Goal: Transaction & Acquisition: Purchase product/service

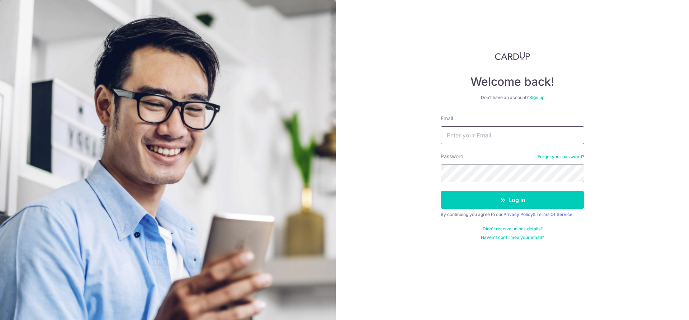
drag, startPoint x: 0, startPoint y: 0, endPoint x: 473, endPoint y: 137, distance: 492.7
click at [473, 137] on input "Email" at bounding box center [511, 135] width 143 height 18
type input "[EMAIL_ADDRESS][DOMAIN_NAME]"
click at [440, 191] on button "Log in" at bounding box center [511, 200] width 143 height 18
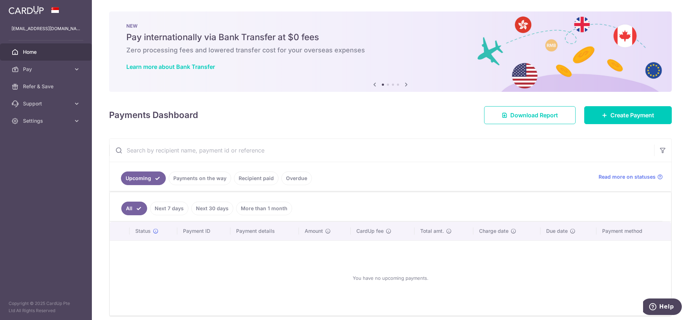
scroll to position [30, 0]
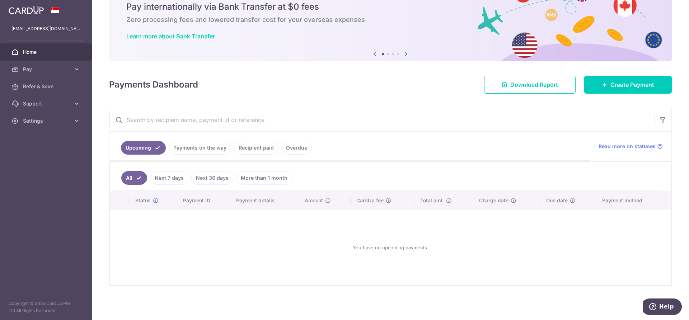
click at [256, 182] on link "More than 1 month" at bounding box center [264, 178] width 56 height 14
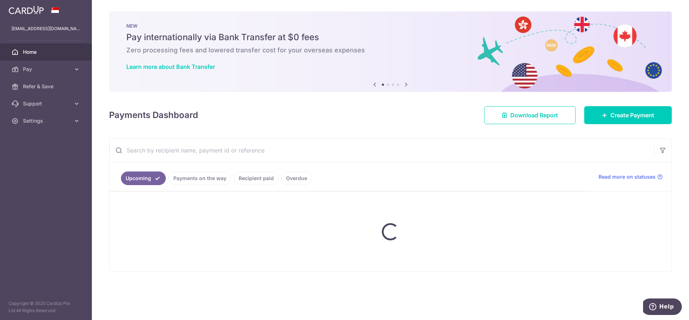
scroll to position [0, 0]
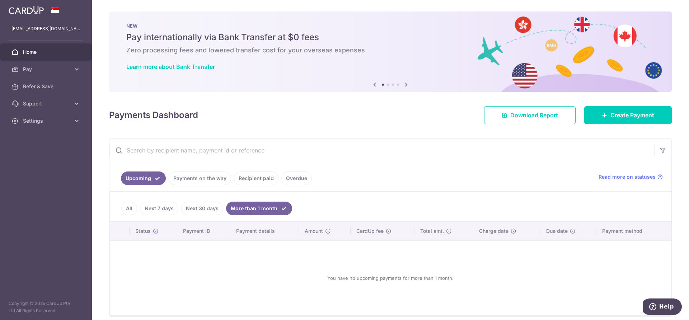
click at [198, 208] on link "Next 30 days" at bounding box center [202, 209] width 42 height 14
click at [172, 207] on link "Next 7 days" at bounding box center [159, 209] width 38 height 14
click at [234, 176] on link "Recipient paid" at bounding box center [256, 178] width 44 height 14
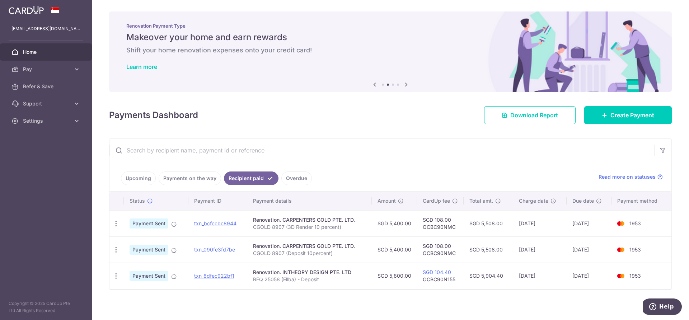
scroll to position [4, 0]
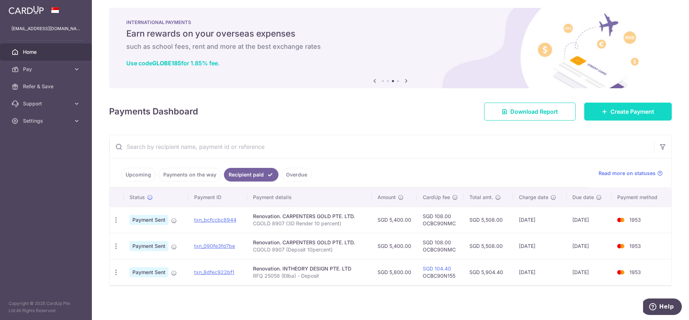
click at [624, 112] on span "Create Payment" at bounding box center [632, 111] width 44 height 9
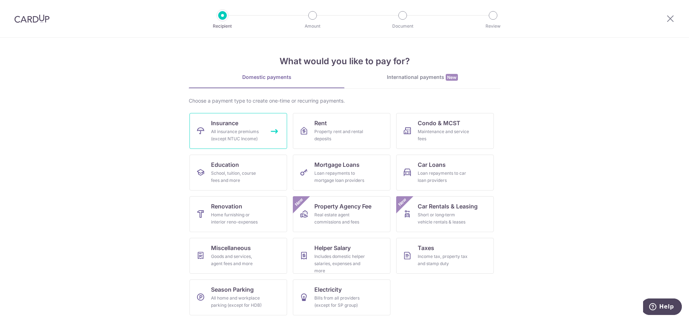
scroll to position [1, 0]
click at [245, 214] on div "Home furnishing or interior reno-expenses" at bounding box center [237, 217] width 52 height 14
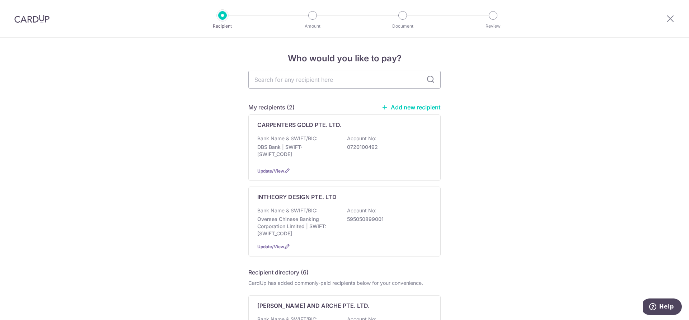
click at [313, 129] on div "CARPENTERS GOLD PTE. LTD. Bank Name & SWIFT/BIC: DBS Bank | SWIFT: DBSSSGSGXXX …" at bounding box center [344, 147] width 192 height 66
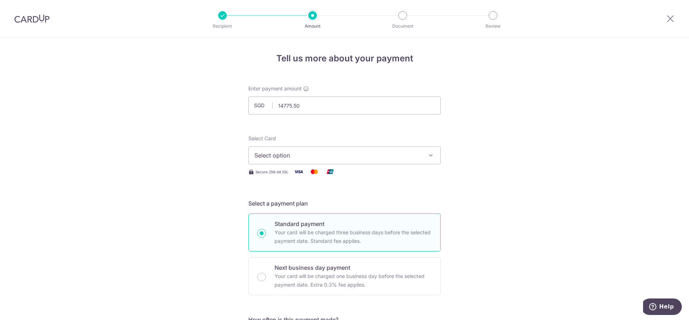
type input "14,775.50"
click at [278, 159] on span "Select option" at bounding box center [337, 155] width 167 height 9
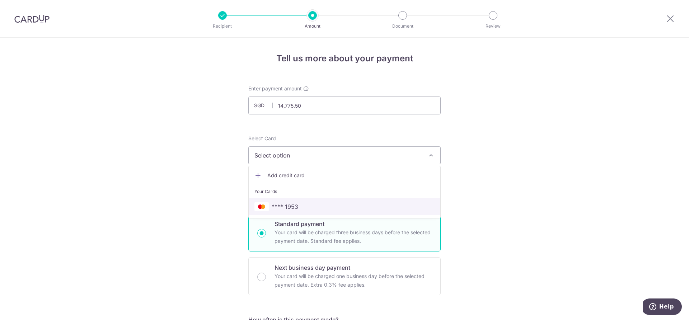
click at [282, 202] on span "**** 1953" at bounding box center [285, 206] width 27 height 9
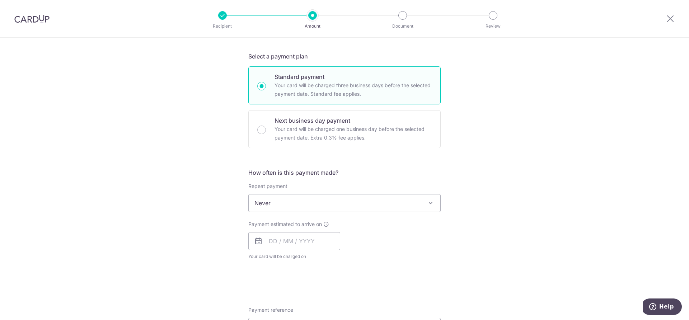
scroll to position [147, 0]
click at [284, 196] on span "Never" at bounding box center [345, 202] width 192 height 17
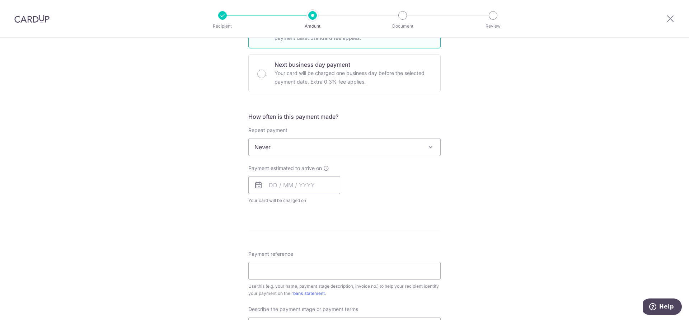
scroll to position [242, 0]
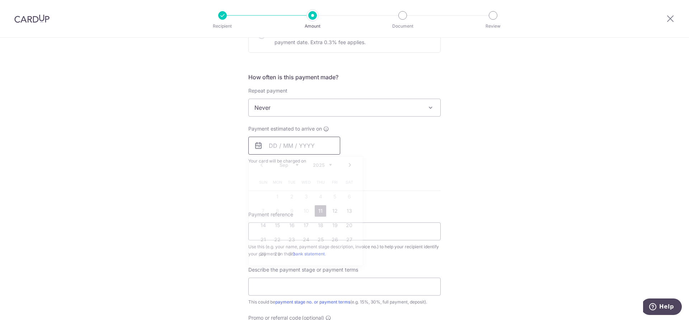
click at [277, 151] on input "text" at bounding box center [294, 146] width 92 height 18
click at [317, 214] on link "11" at bounding box center [320, 210] width 11 height 11
type input "11/09/2025"
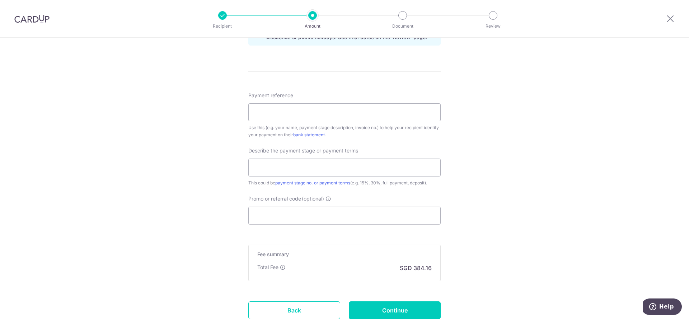
scroll to position [393, 0]
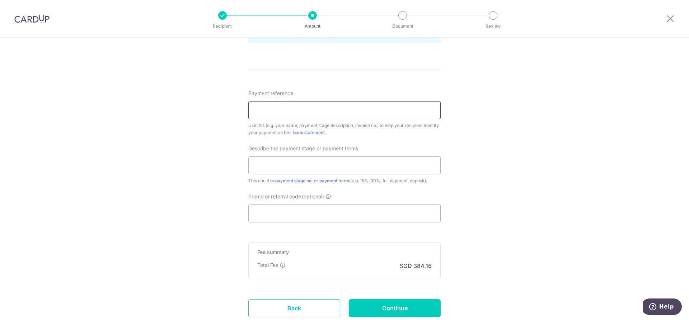
click at [298, 114] on input "Payment reference" at bounding box center [344, 110] width 192 height 18
click at [289, 109] on input "CGOLD 8907 (Deposit 10percent)" at bounding box center [344, 110] width 192 height 18
type input "CGOLD 8907 + CGOLD 9000 (VO)"
click at [287, 164] on input "text" at bounding box center [344, 165] width 192 height 18
type input "30% before works start"
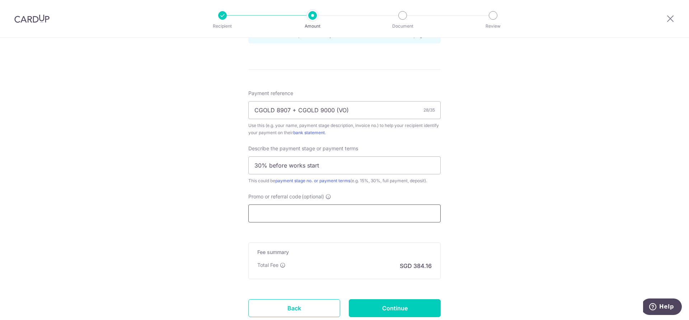
click at [298, 212] on input "Promo or referral code (optional)" at bounding box center [344, 213] width 192 height 18
paste input "OCBC90NMC"
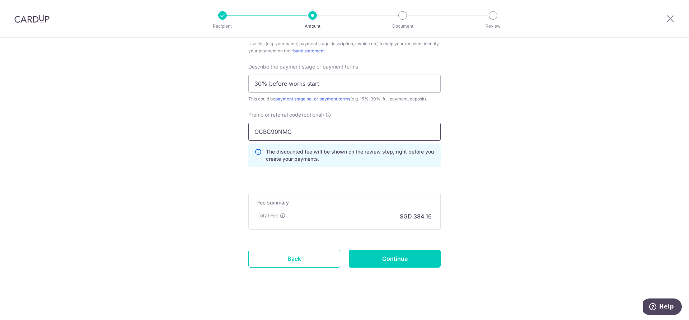
scroll to position [476, 0]
type input "OCBC90NMC"
click at [366, 253] on input "Continue" at bounding box center [395, 257] width 92 height 18
type input "Create Schedule"
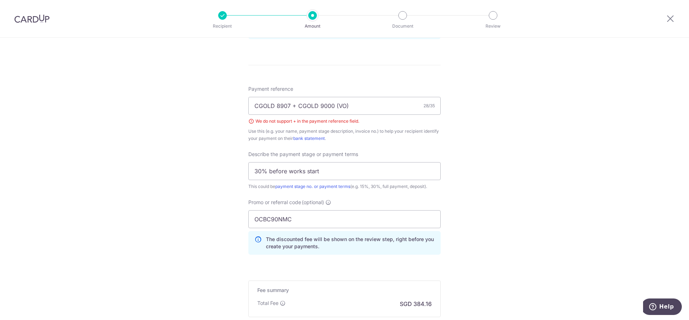
scroll to position [397, 0]
click at [292, 104] on input "CGOLD 8907 + CGOLD 9000 (VO)" at bounding box center [344, 106] width 192 height 18
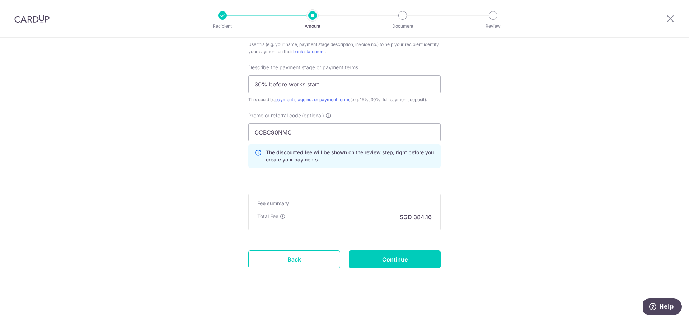
scroll to position [486, 0]
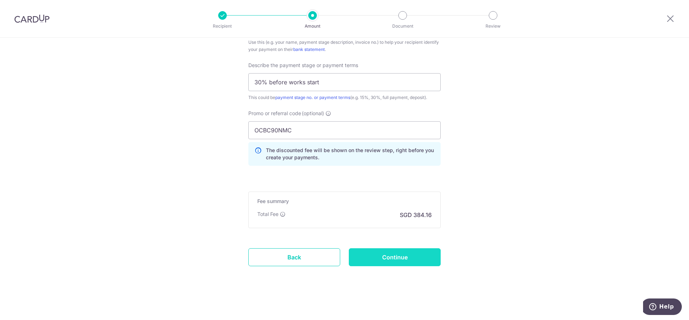
type input "CGOLD 8907 and CGOLD 9000 (VO)"
click at [385, 256] on input "Continue" at bounding box center [395, 257] width 92 height 18
type input "Create Schedule"
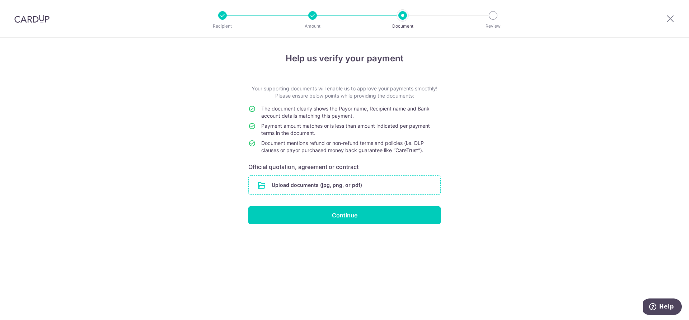
click at [305, 182] on input "file" at bounding box center [345, 185] width 192 height 19
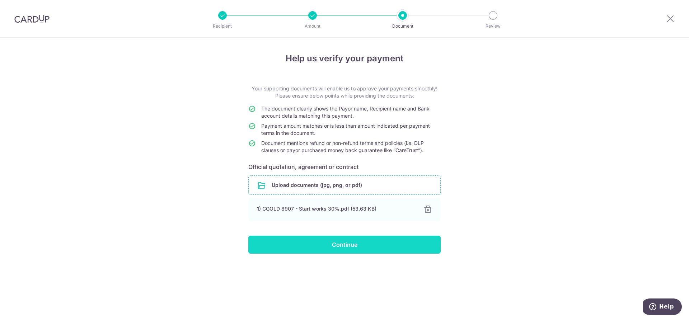
click at [312, 249] on input "Continue" at bounding box center [344, 245] width 192 height 18
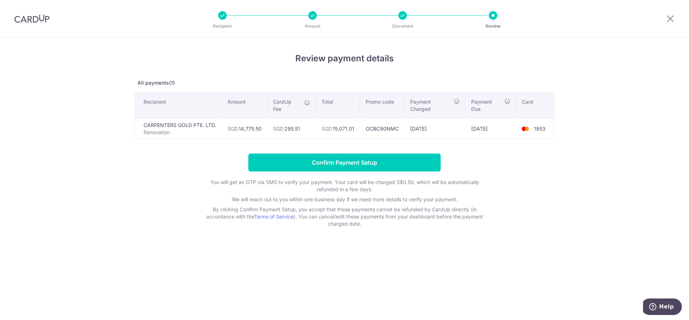
click at [298, 256] on div "Review payment details All payments(1) Recipient Amount CardUp Fee Total Promo …" at bounding box center [344, 179] width 689 height 282
drag, startPoint x: 411, startPoint y: 266, endPoint x: 264, endPoint y: 240, distance: 149.0
click at [254, 248] on div "Review payment details All payments(1) Recipient Amount CardUp Fee Total Promo …" at bounding box center [344, 179] width 689 height 282
click at [351, 159] on input "Confirm Payment Setup" at bounding box center [344, 163] width 192 height 18
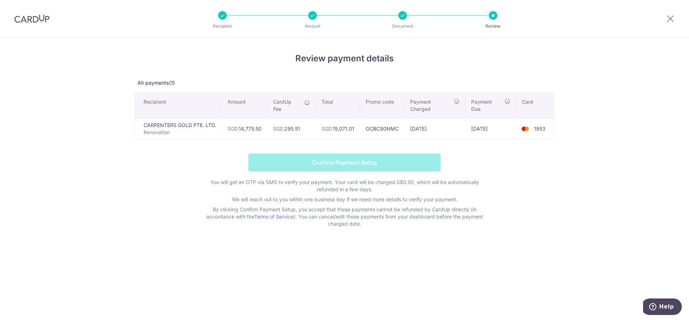
click at [351, 160] on form "Confirm Payment Setup You will get an OTP via SMS to verify your payment. Your …" at bounding box center [345, 191] width 420 height 74
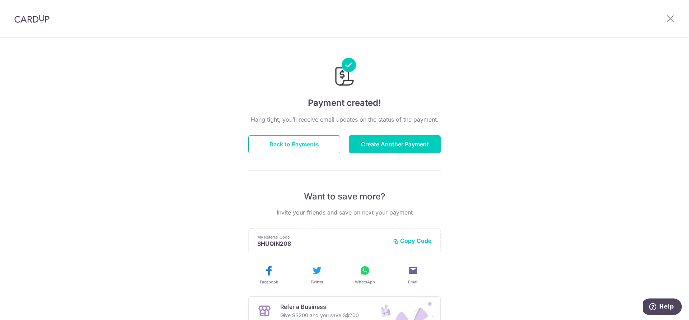
click at [329, 143] on button "Back to Payments" at bounding box center [294, 144] width 92 height 18
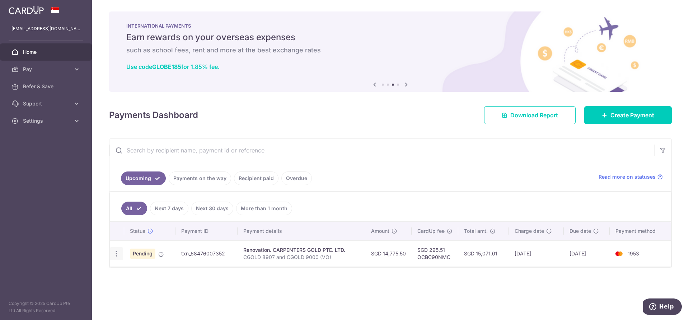
click at [118, 254] on icon "button" at bounding box center [117, 254] width 8 height 8
click at [133, 275] on span "Update payment" at bounding box center [154, 273] width 49 height 9
radio input "true"
type input "14,775.50"
type input "[DATE]"
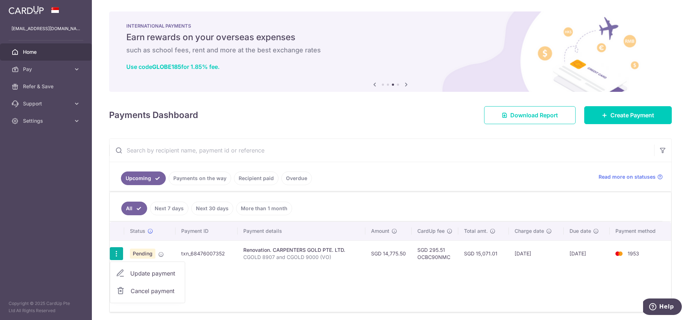
type input "CGOLD 8907 and CGOLD 9000 (VO)"
type input "30% before works start"
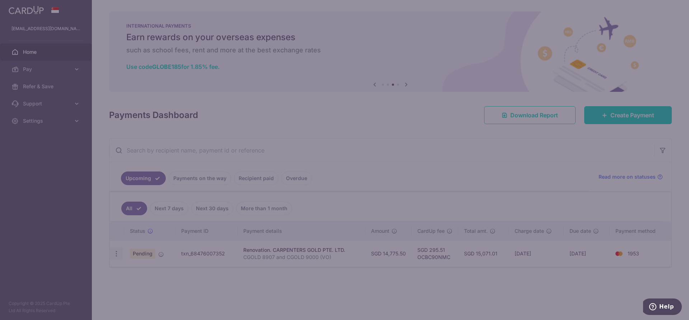
type input "OCBC90NMC"
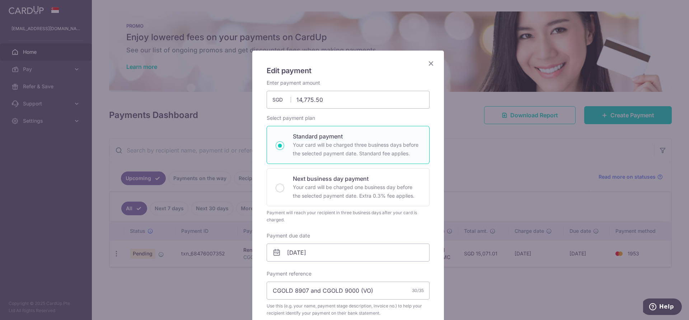
scroll to position [2, 0]
click at [428, 65] on icon "Close" at bounding box center [430, 62] width 9 height 9
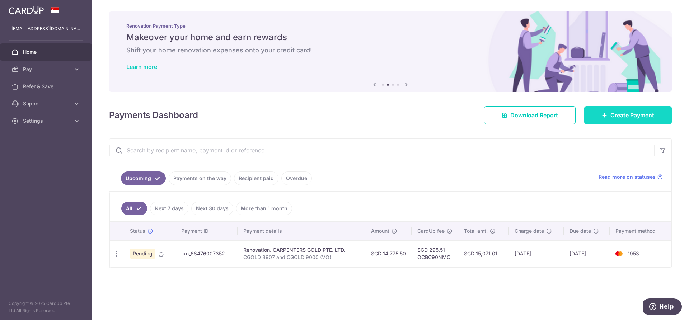
click at [618, 116] on span "Create Payment" at bounding box center [632, 115] width 44 height 9
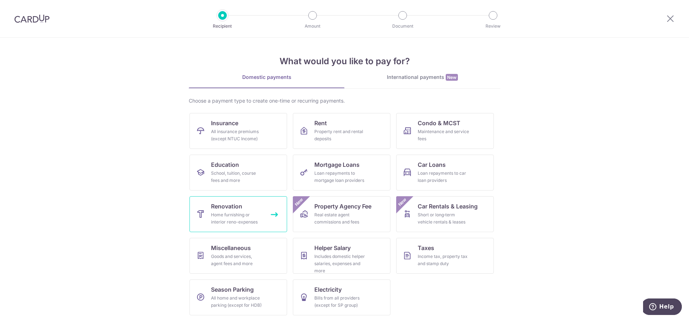
click at [237, 202] on span "Renovation" at bounding box center [226, 206] width 31 height 9
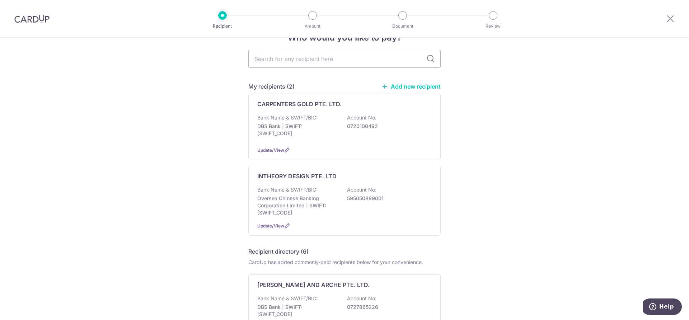
scroll to position [24, 0]
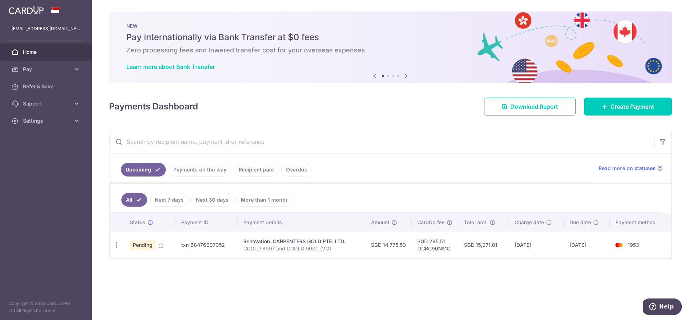
click at [284, 245] on p "CGOLD 8907 and CGOLD 9000 (VO)" at bounding box center [301, 248] width 116 height 7
click at [118, 247] on icon "button" at bounding box center [117, 245] width 8 height 8
click at [136, 267] on span "Update payment" at bounding box center [154, 264] width 49 height 9
radio input "true"
type input "14,775.50"
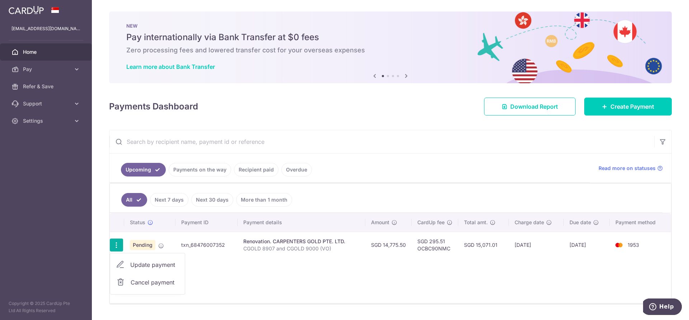
type input "[DATE]"
type input "CGOLD 8907 and CGOLD 9000 (VO)"
type input "30% before works start"
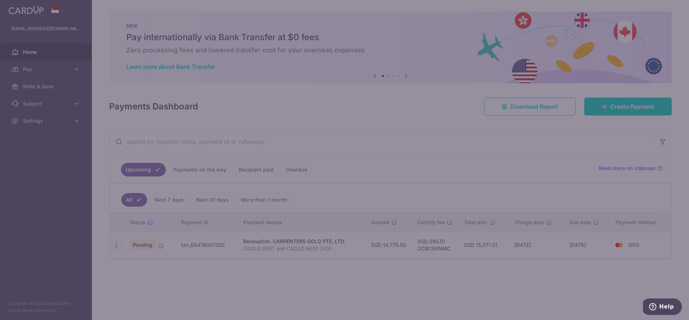
type input "OCBC90NMC"
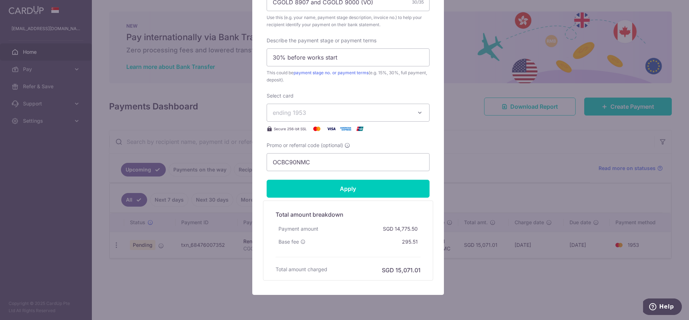
scroll to position [302, 0]
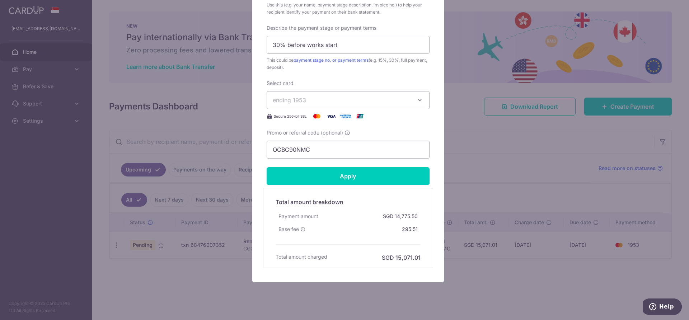
click at [498, 162] on div "Edit payment By clicking apply, you will make changes to all payments to CARPEN…" at bounding box center [344, 160] width 689 height 320
